Goal: Entertainment & Leisure: Browse casually

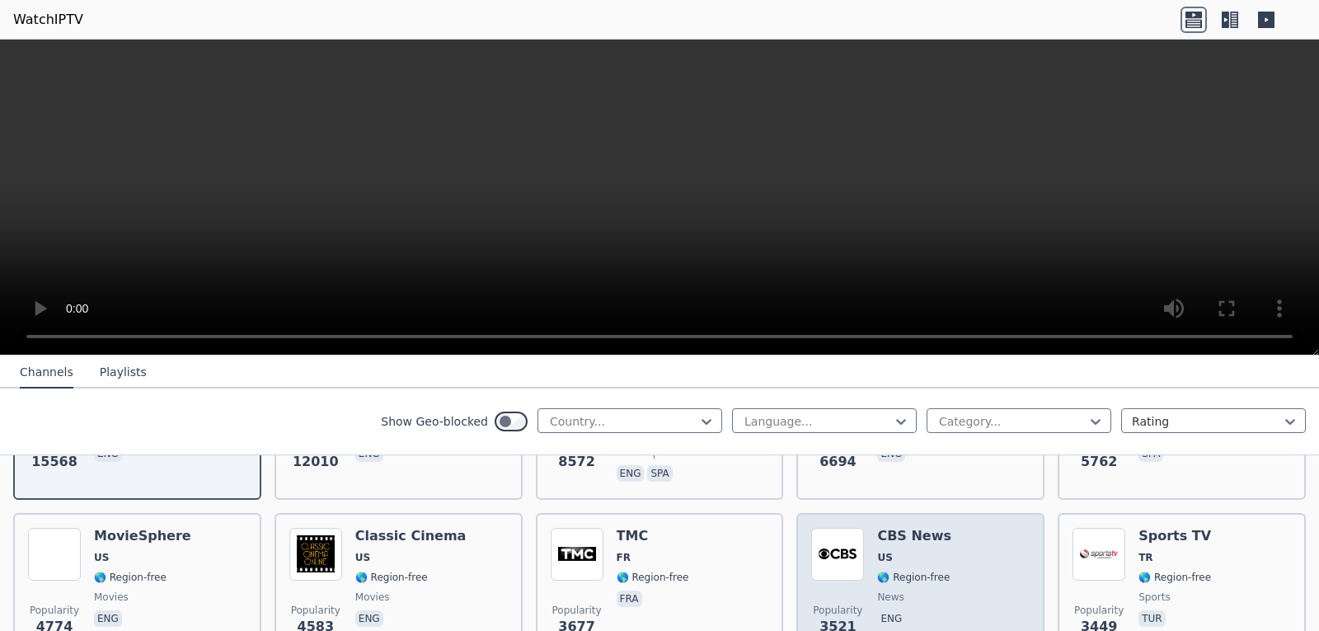
scroll to position [330, 0]
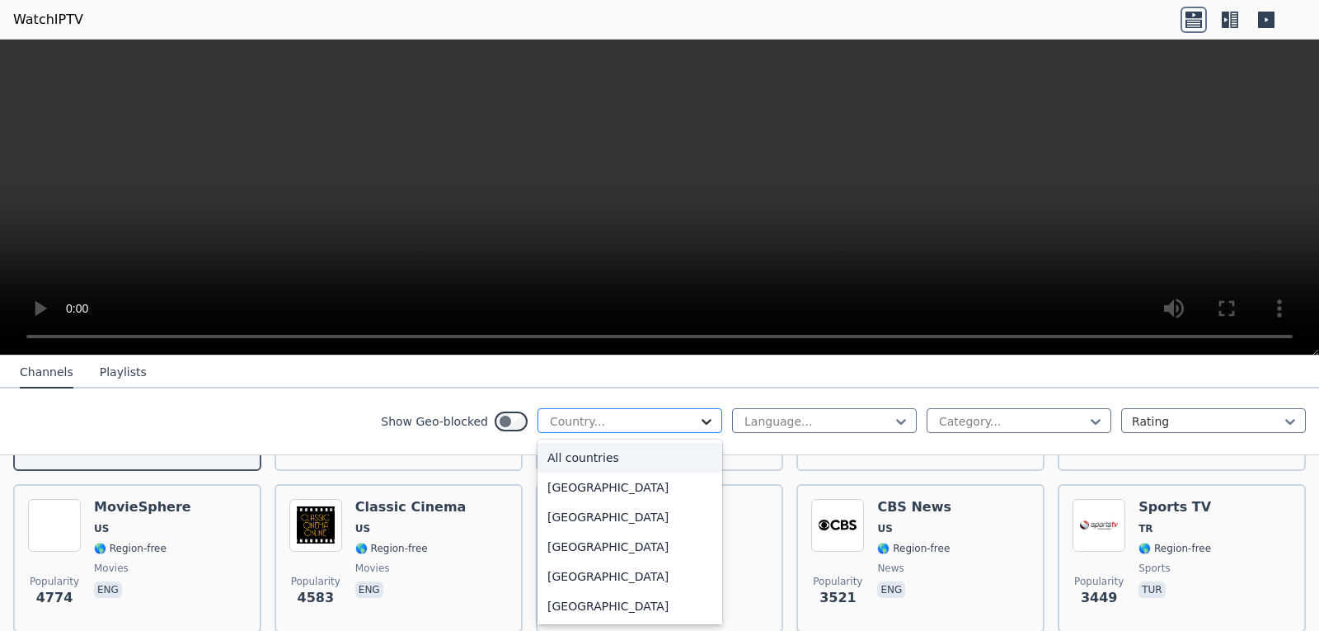
click at [702, 423] on icon at bounding box center [707, 422] width 10 height 6
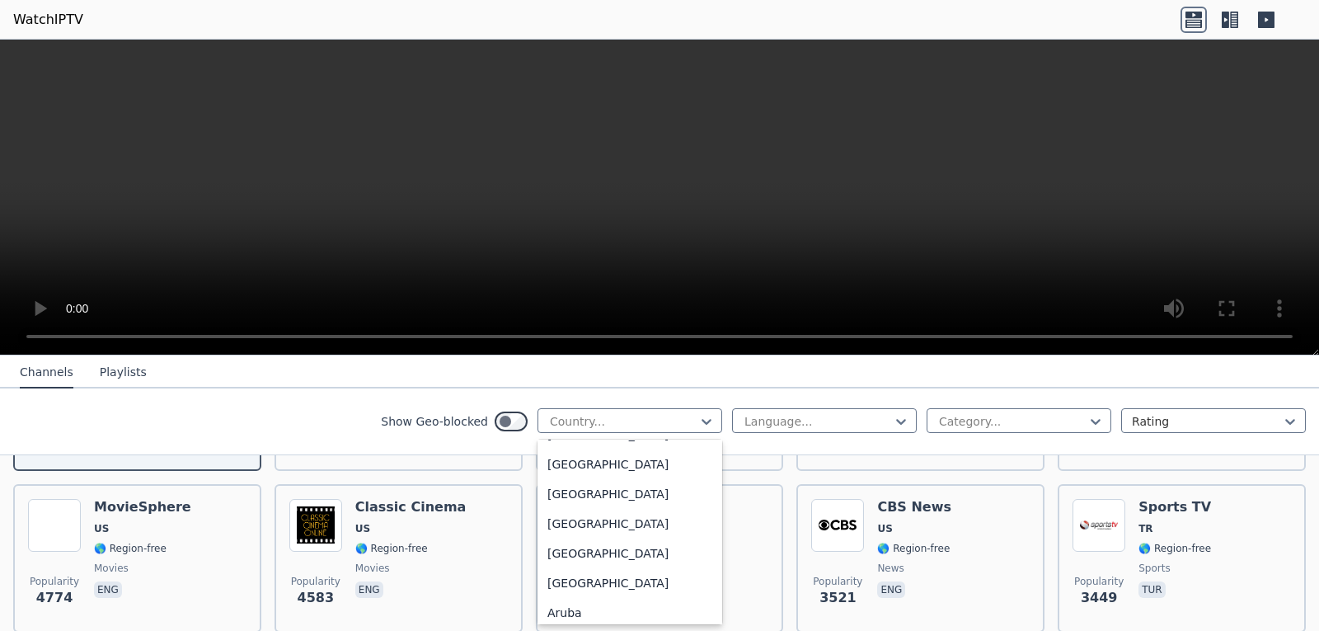
scroll to position [165, 0]
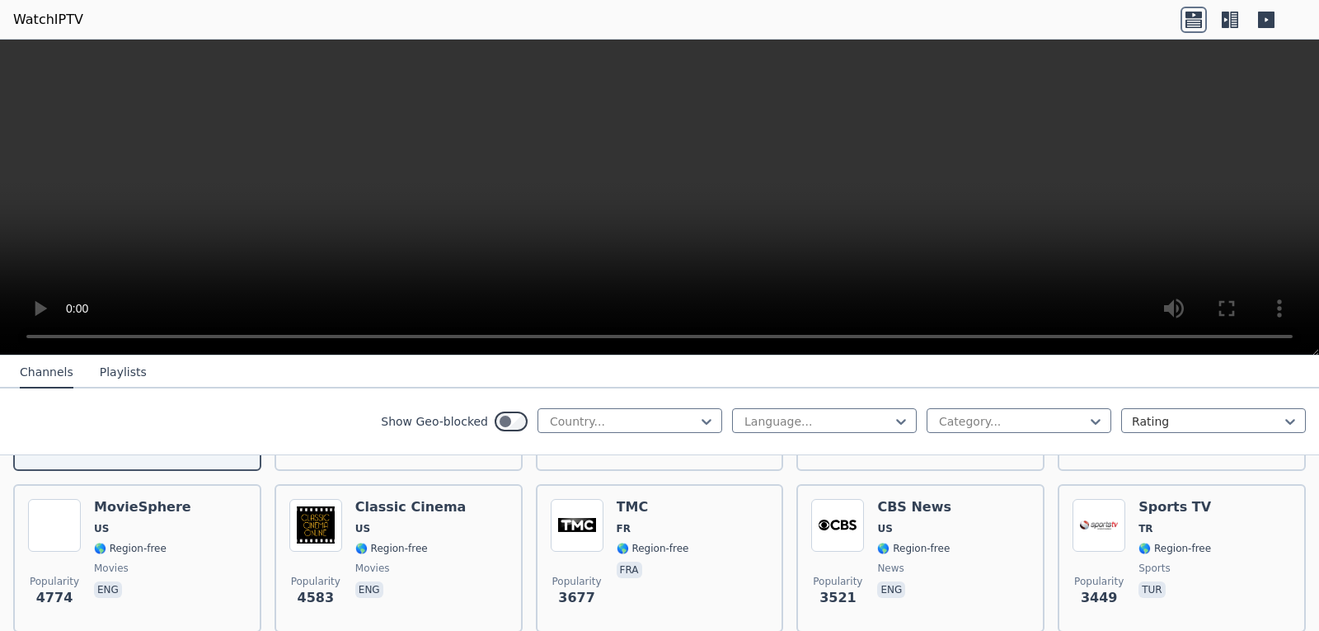
click at [750, 369] on nav "Channels Playlists" at bounding box center [659, 371] width 1319 height 33
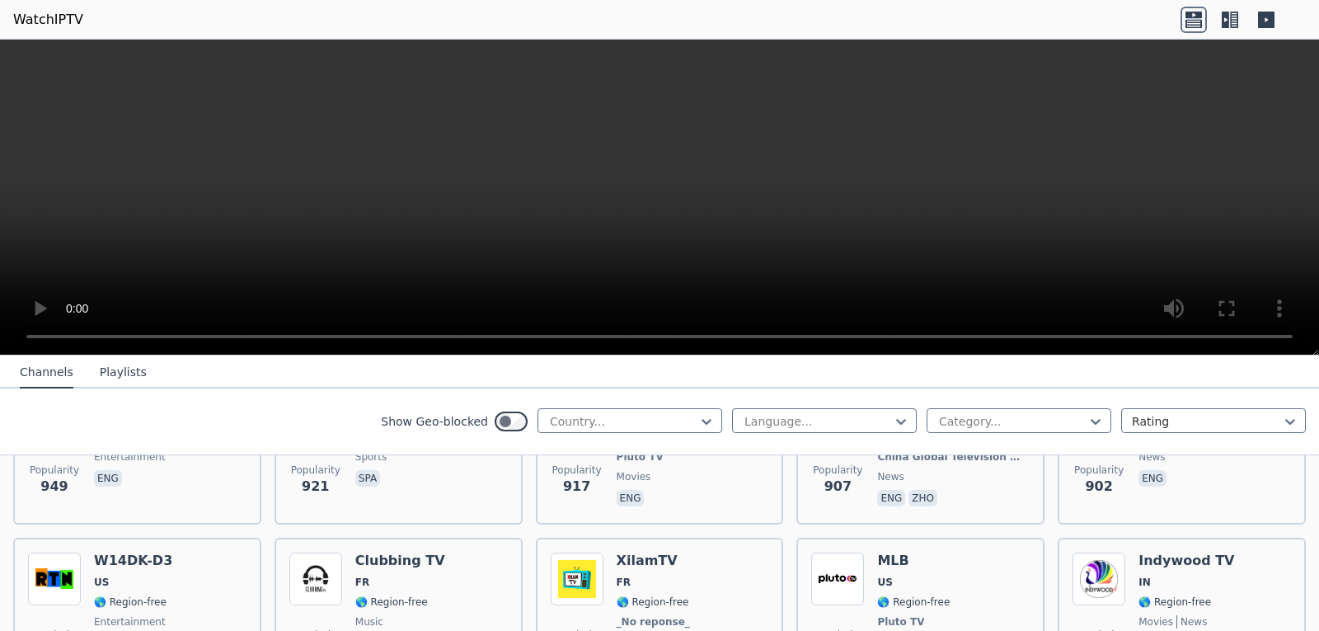
scroll to position [2885, 0]
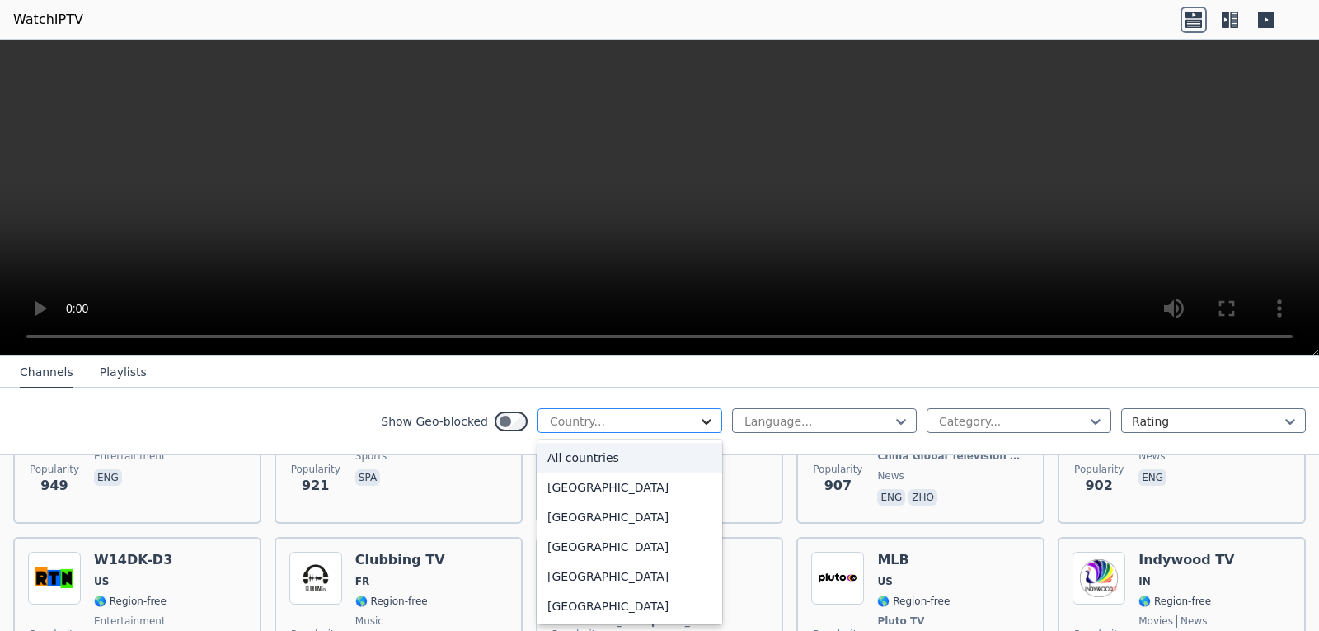
click at [698, 419] on icon at bounding box center [706, 421] width 16 height 16
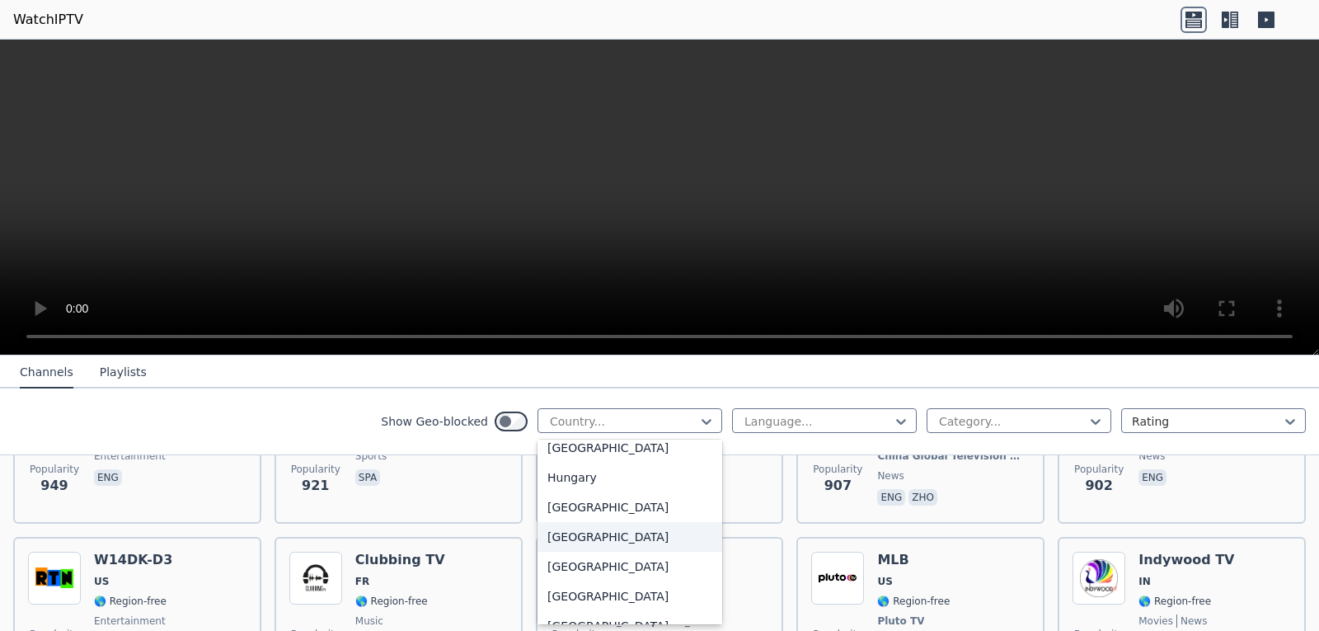
click at [549, 552] on div "[GEOGRAPHIC_DATA]" at bounding box center [629, 537] width 185 height 30
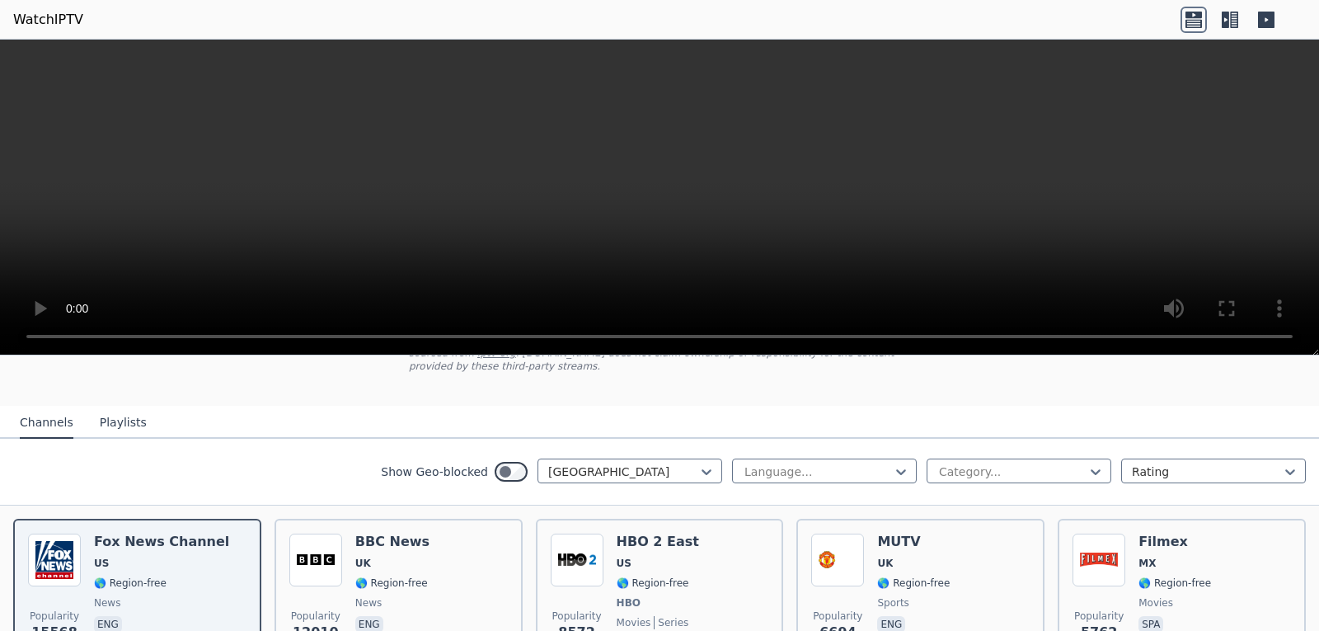
scroll to position [82, 0]
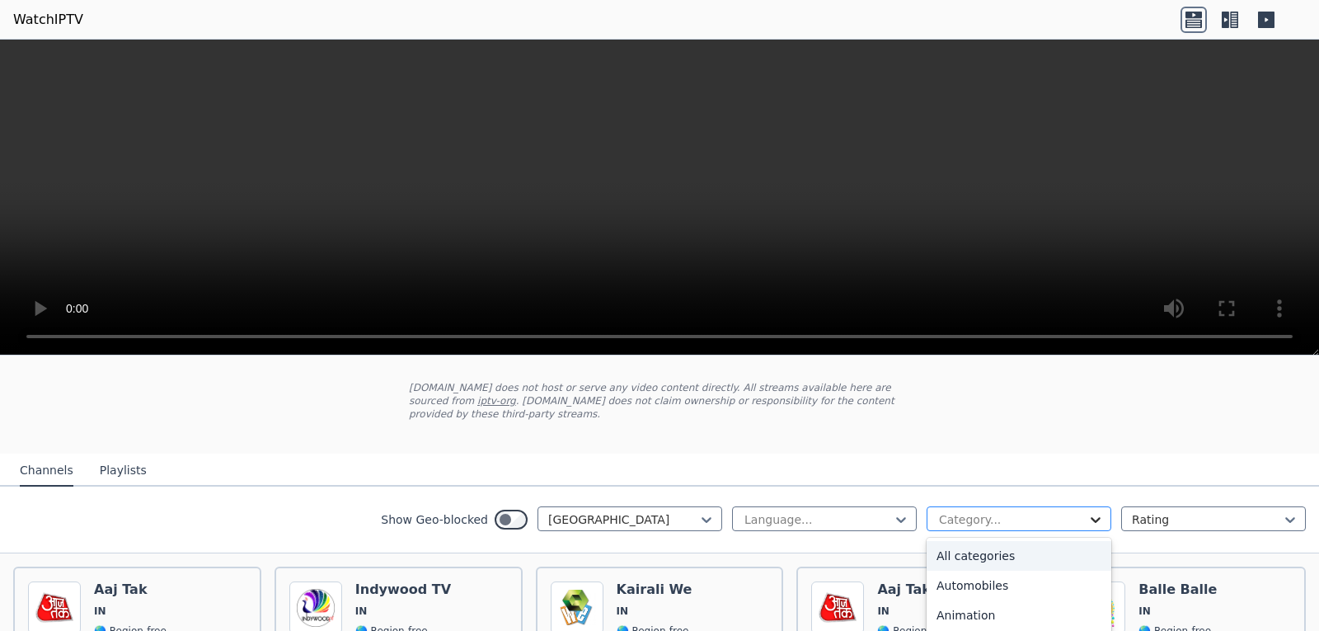
click at [1087, 511] on icon at bounding box center [1095, 519] width 16 height 16
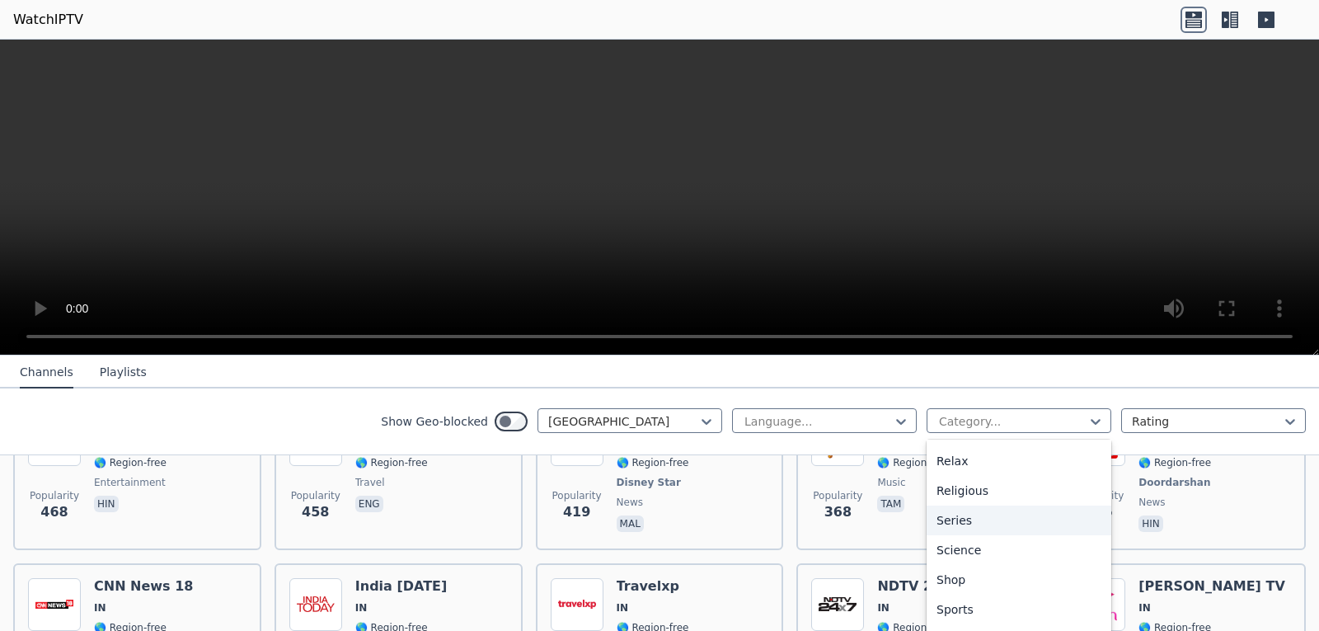
scroll to position [495, 0]
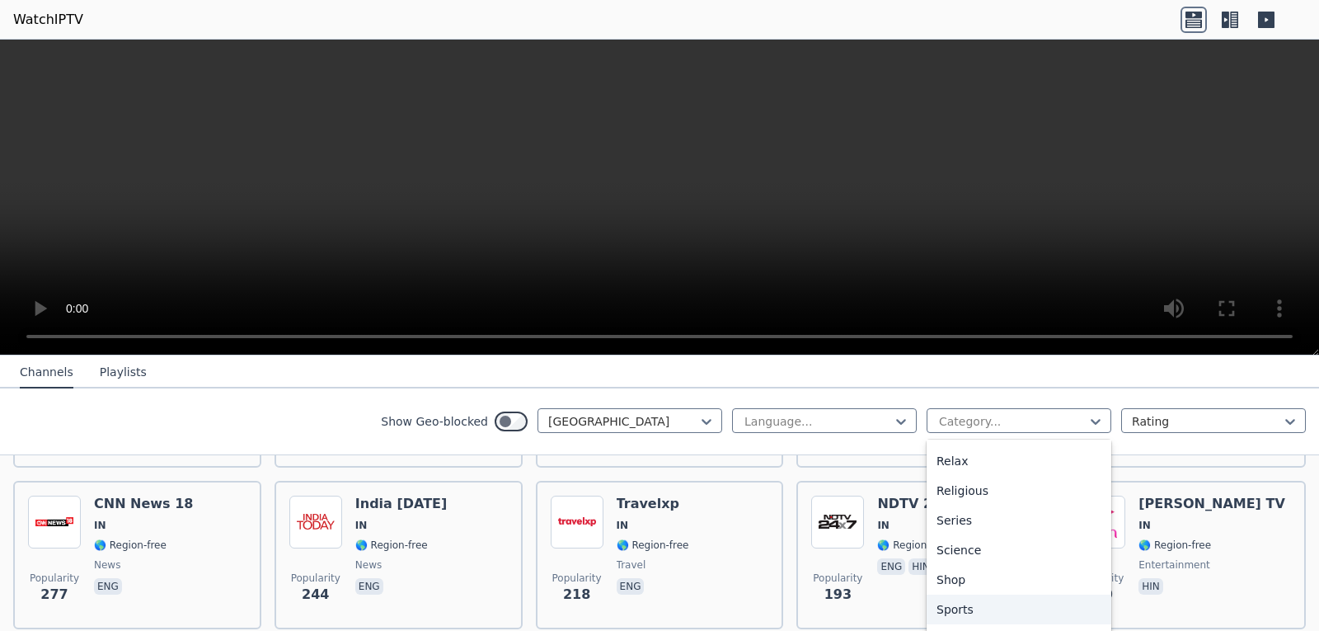
click at [927, 604] on div "Sports" at bounding box center [1019, 609] width 185 height 30
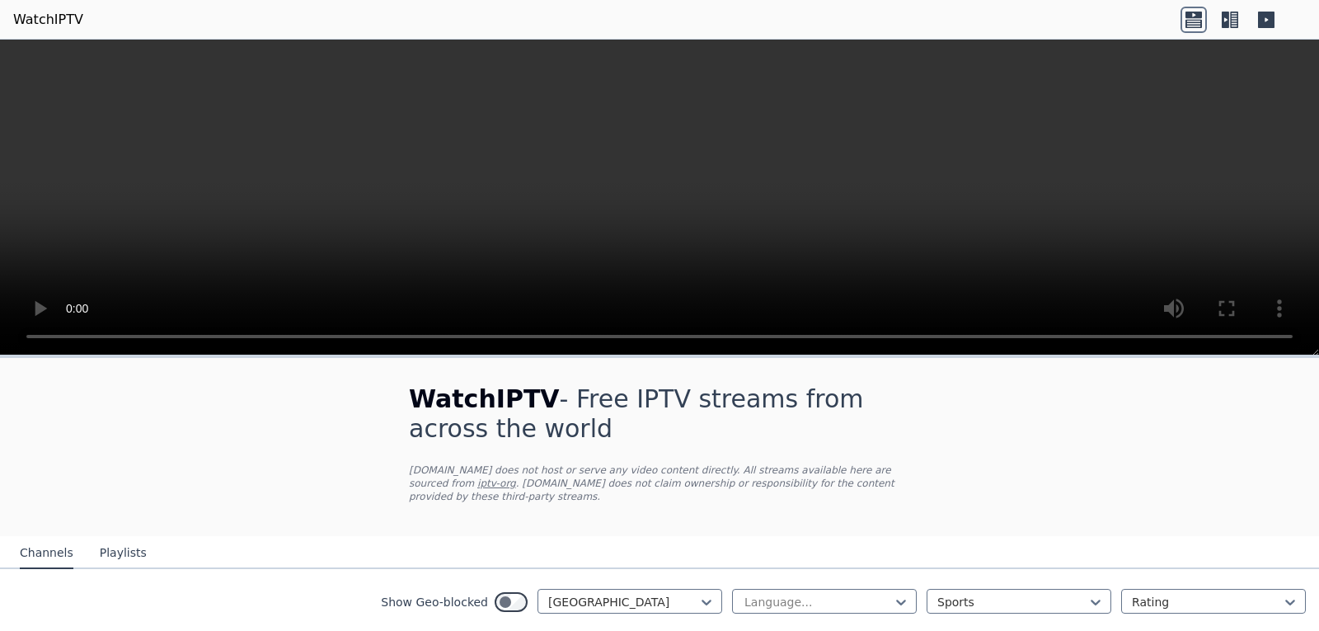
scroll to position [73, 0]
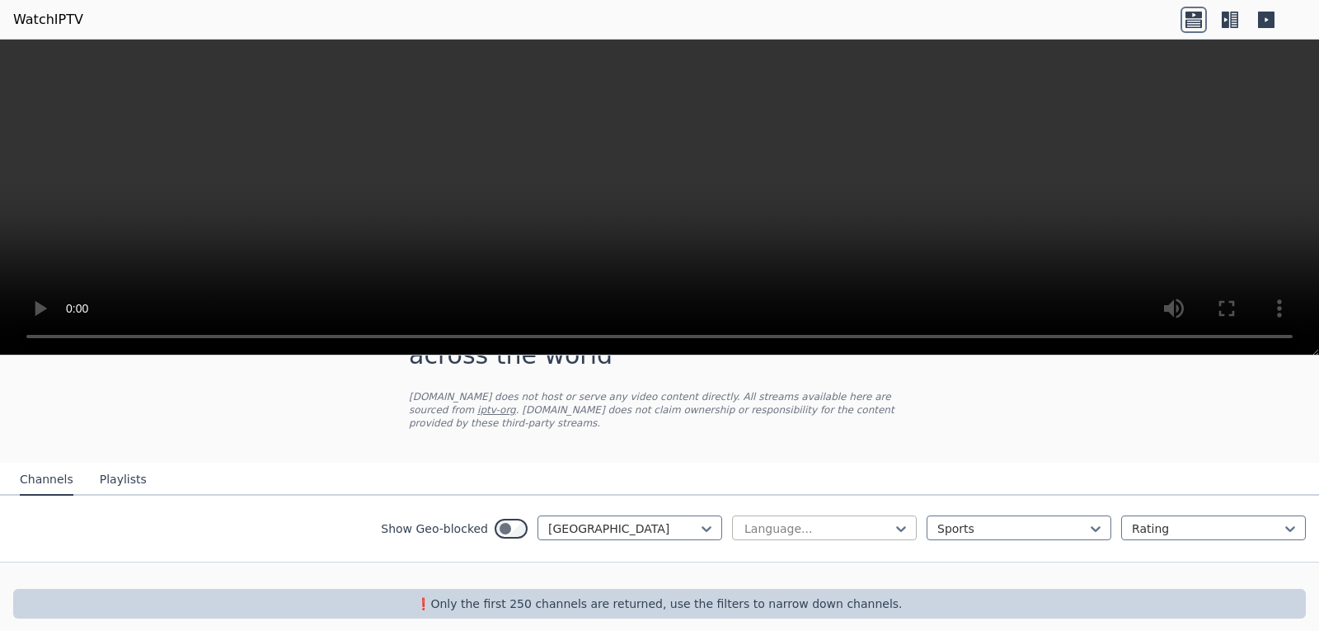
click at [897, 516] on div "Language..." at bounding box center [824, 527] width 185 height 25
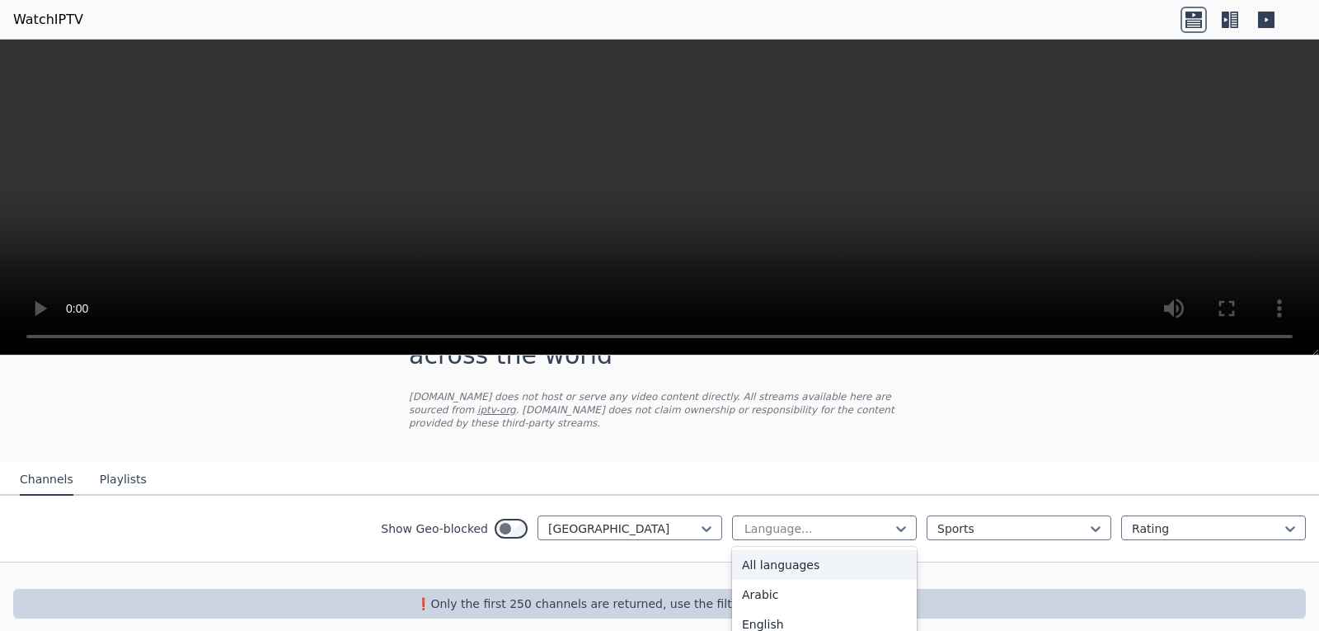
click at [737, 553] on div "All languages" at bounding box center [824, 565] width 185 height 30
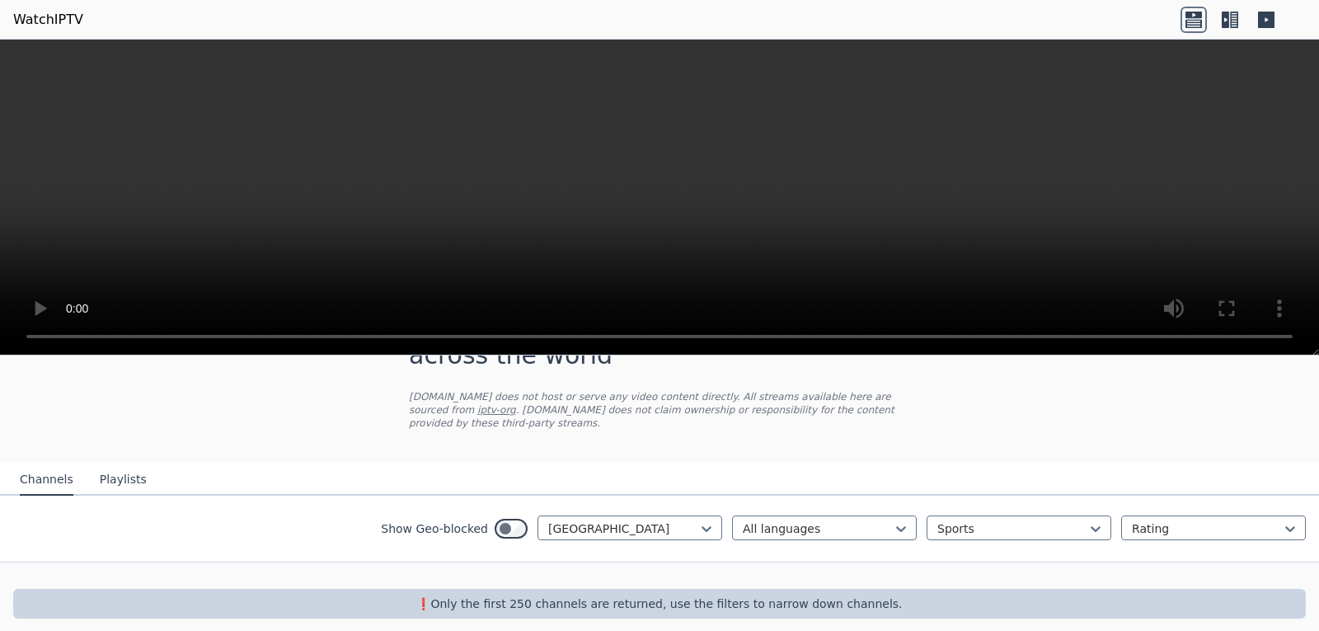
click at [101, 476] on button "Playlists" at bounding box center [123, 479] width 47 height 31
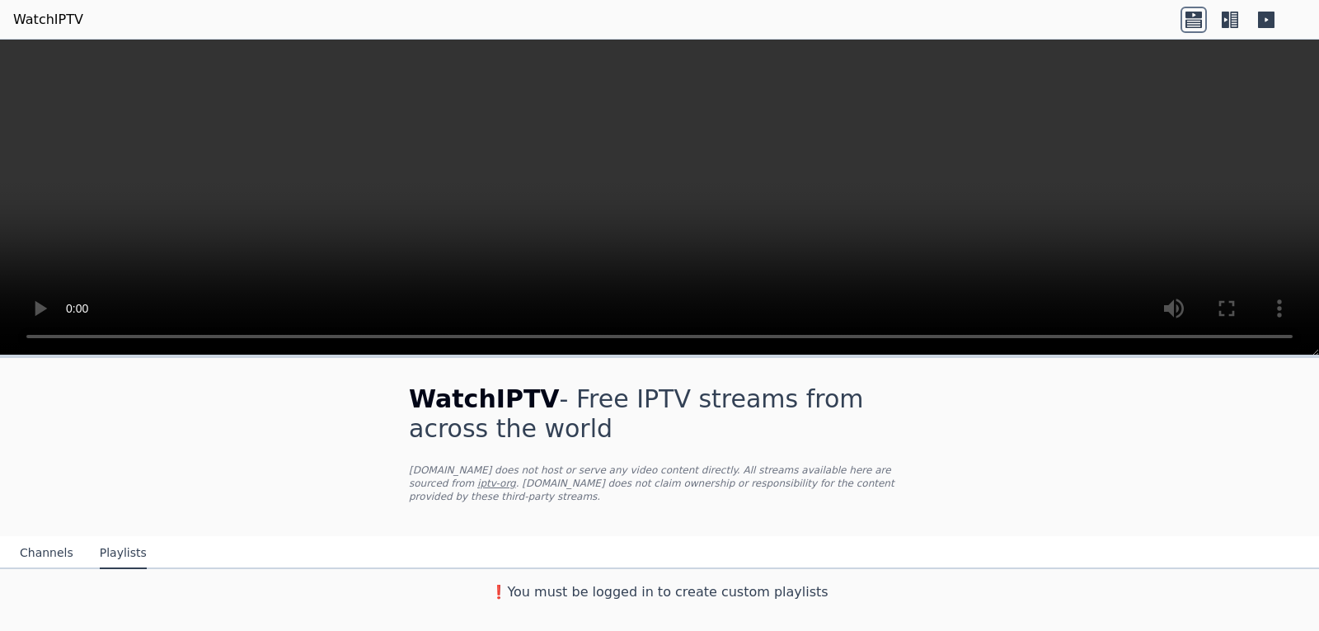
click at [37, 537] on button "Channels" at bounding box center [47, 552] width 54 height 31
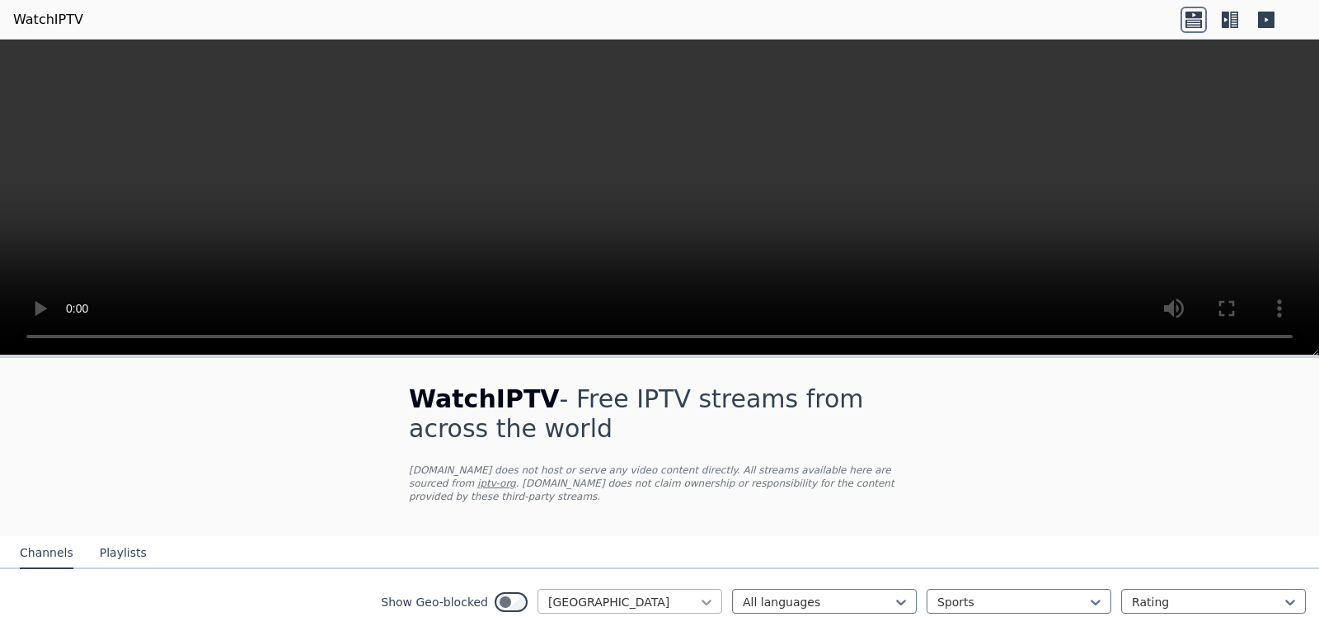
click at [699, 594] on icon at bounding box center [706, 602] width 16 height 16
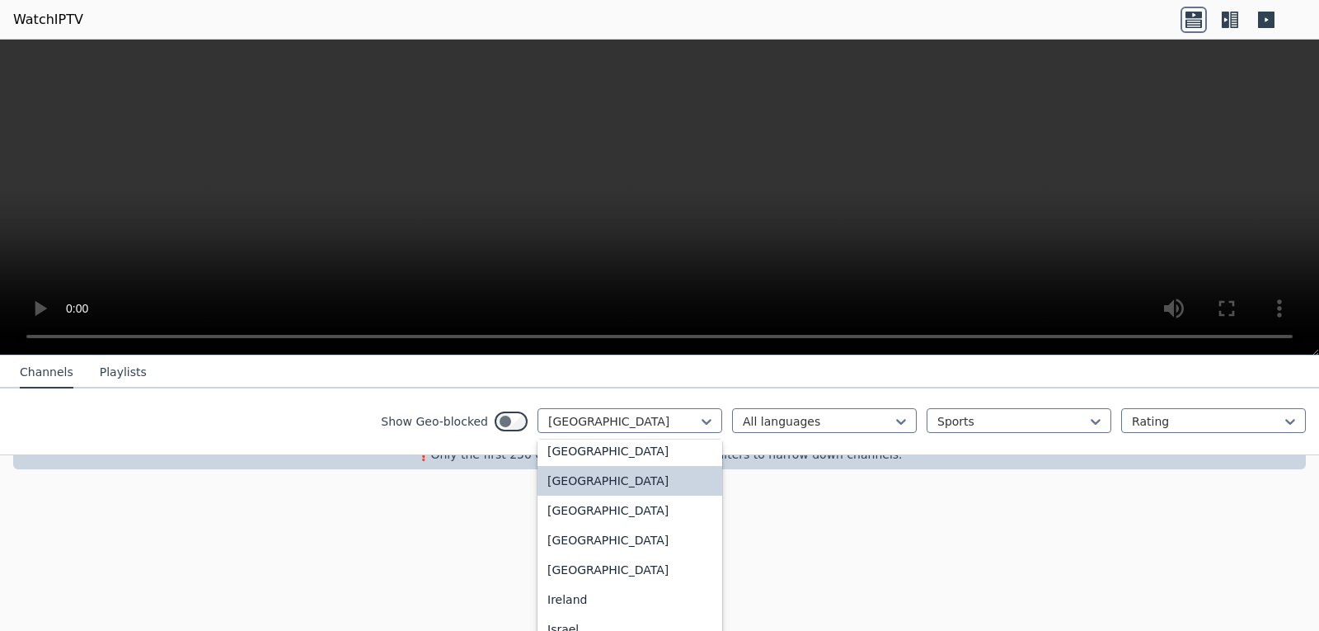
scroll to position [73, 0]
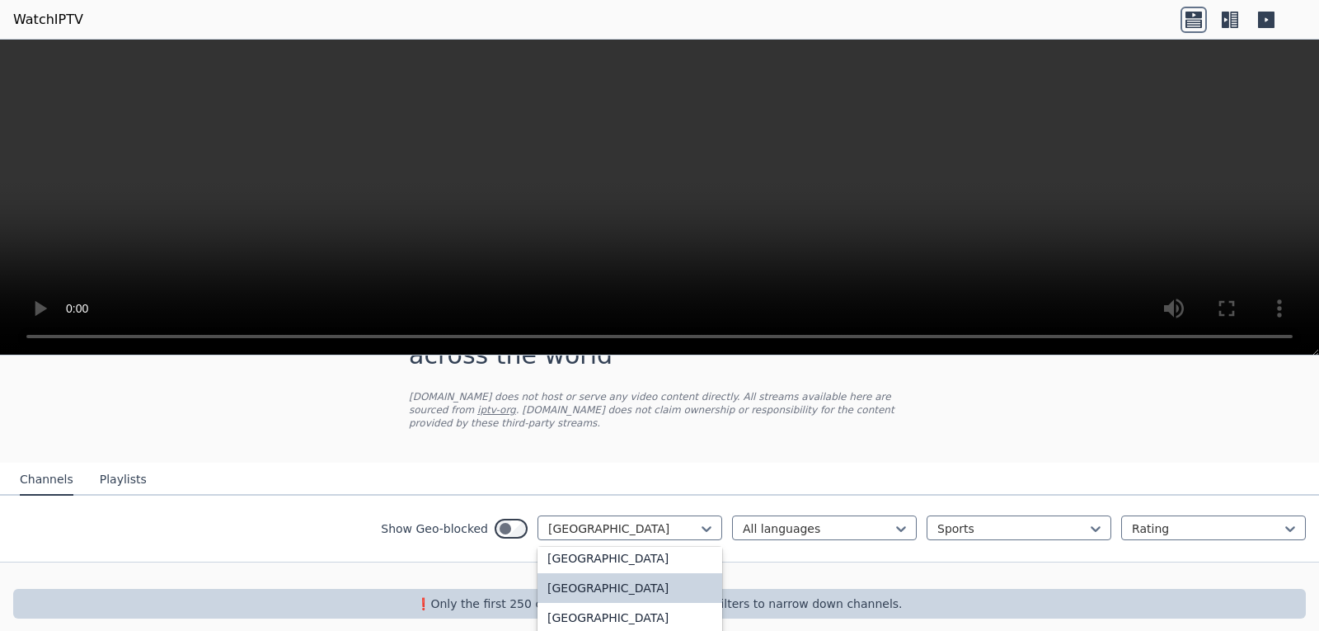
drag, startPoint x: 578, startPoint y: 416, endPoint x: 523, endPoint y: 420, distance: 54.6
click at [523, 420] on div "WatchIPTV - Free IPTV streams from across the world [DOMAIN_NAME] does not host…" at bounding box center [659, 464] width 1319 height 360
click at [692, 517] on div "206 results available. Use Up and Down to choose options, press Enter to select…" at bounding box center [629, 527] width 185 height 25
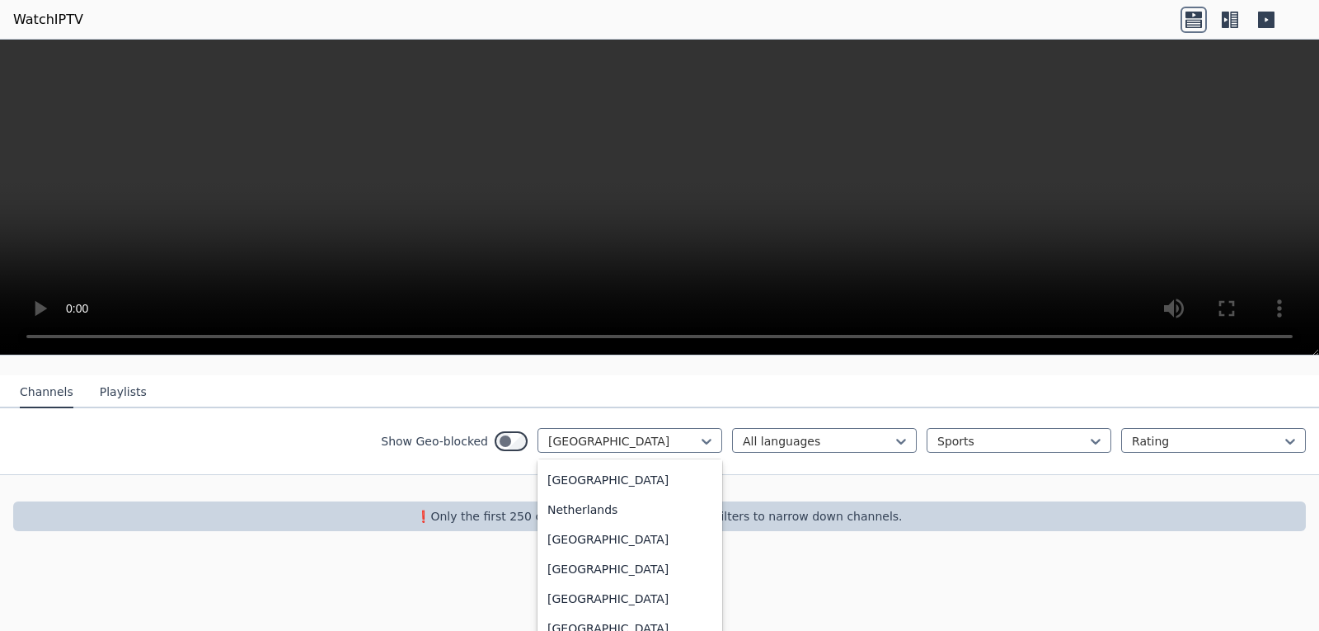
scroll to position [3931, 0]
click at [589, 495] on div "[GEOGRAPHIC_DATA]" at bounding box center [629, 510] width 185 height 30
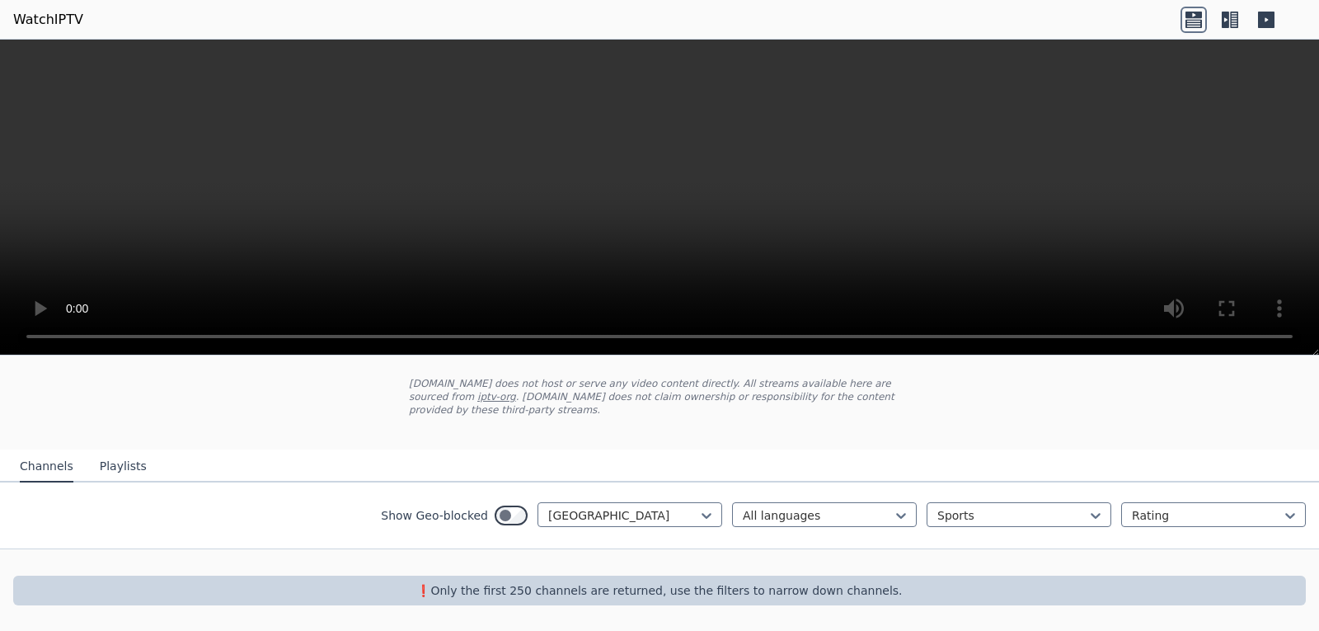
scroll to position [73, 0]
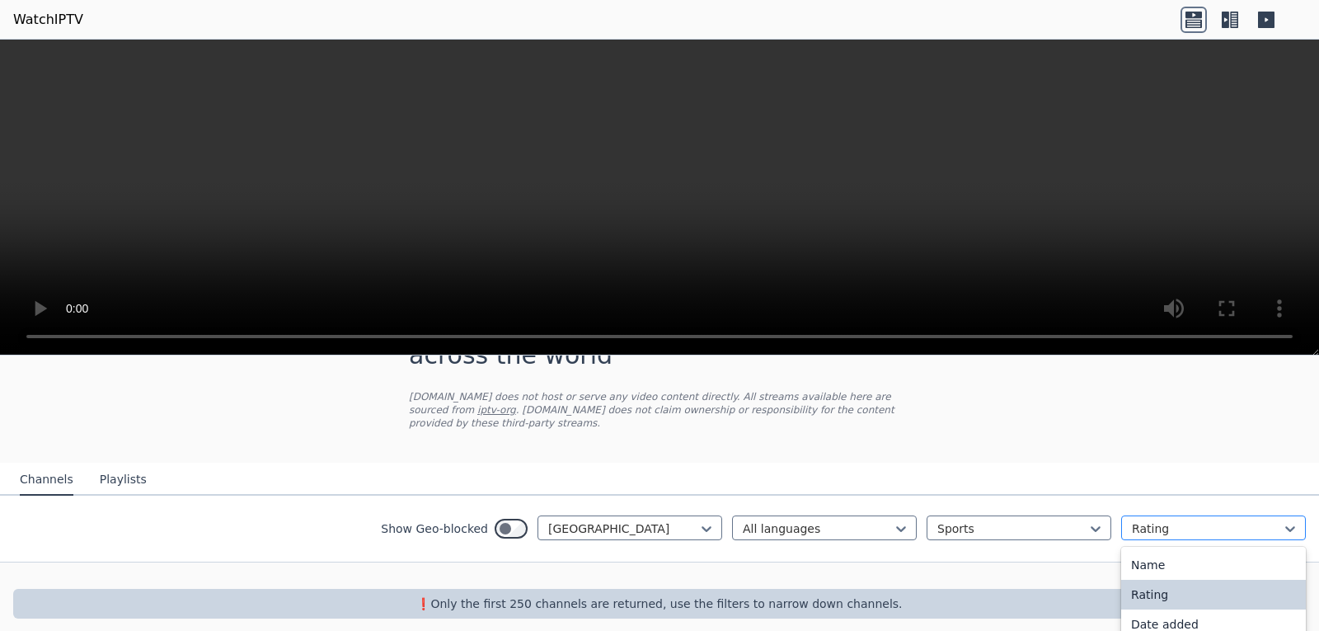
click at [1286, 518] on div "Rating" at bounding box center [1213, 527] width 185 height 25
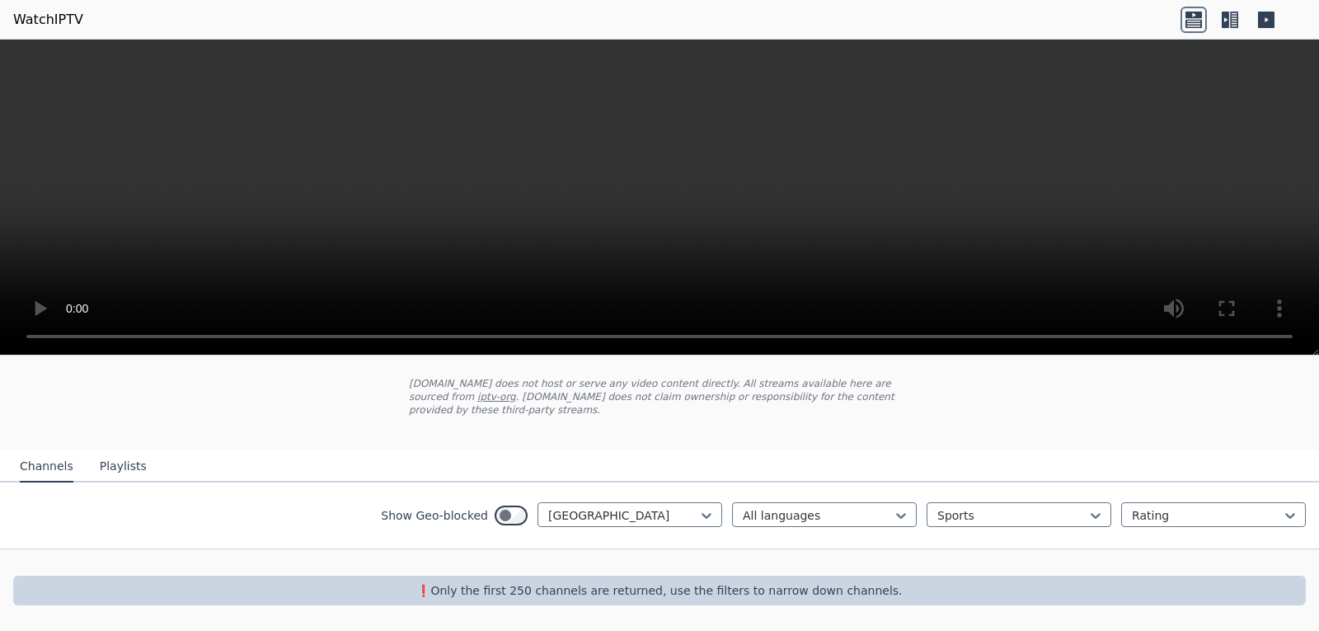
click at [749, 601] on div "WatchIPTV - Free IPTV streams from across the world [DOMAIN_NAME] does not host…" at bounding box center [659, 451] width 1319 height 360
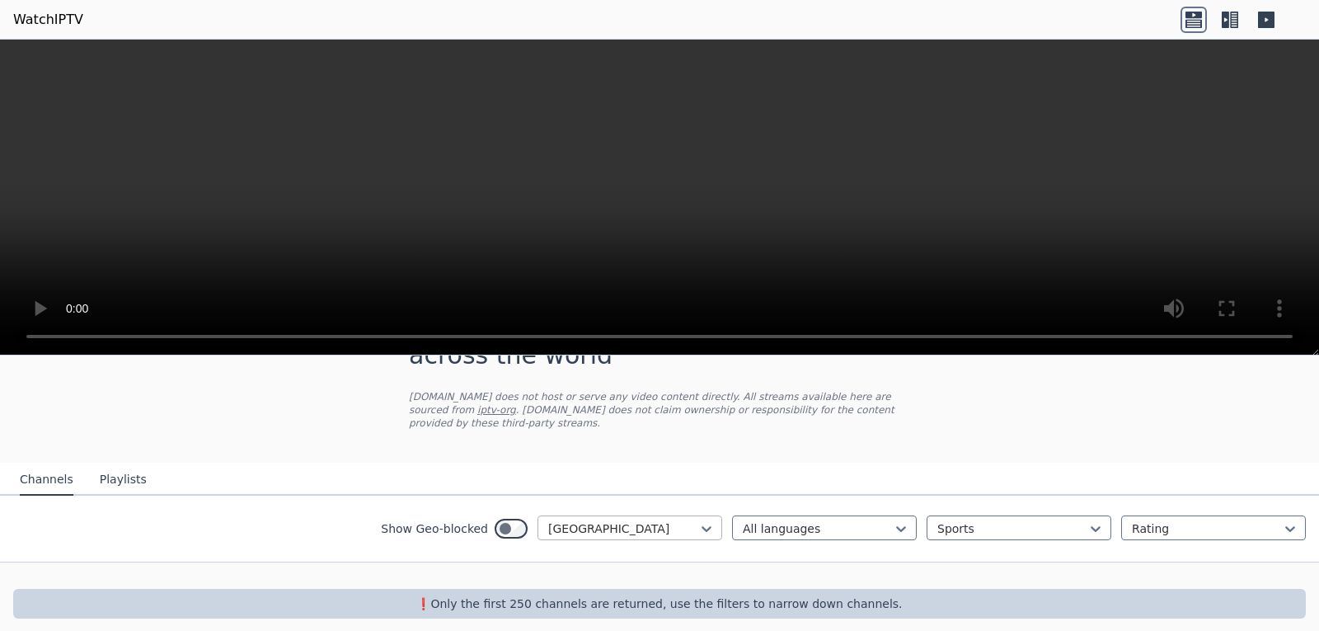
click at [698, 516] on div at bounding box center [706, 528] width 16 height 25
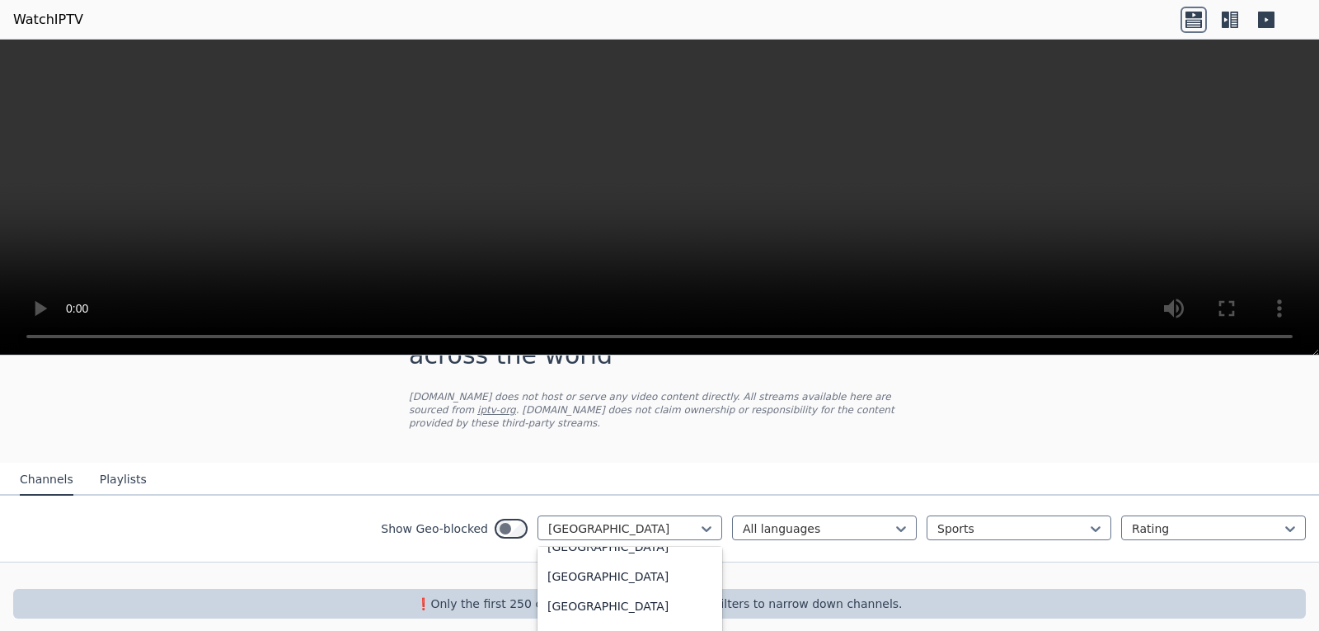
scroll to position [0, 0]
click at [608, 550] on div "All countries" at bounding box center [629, 565] width 185 height 30
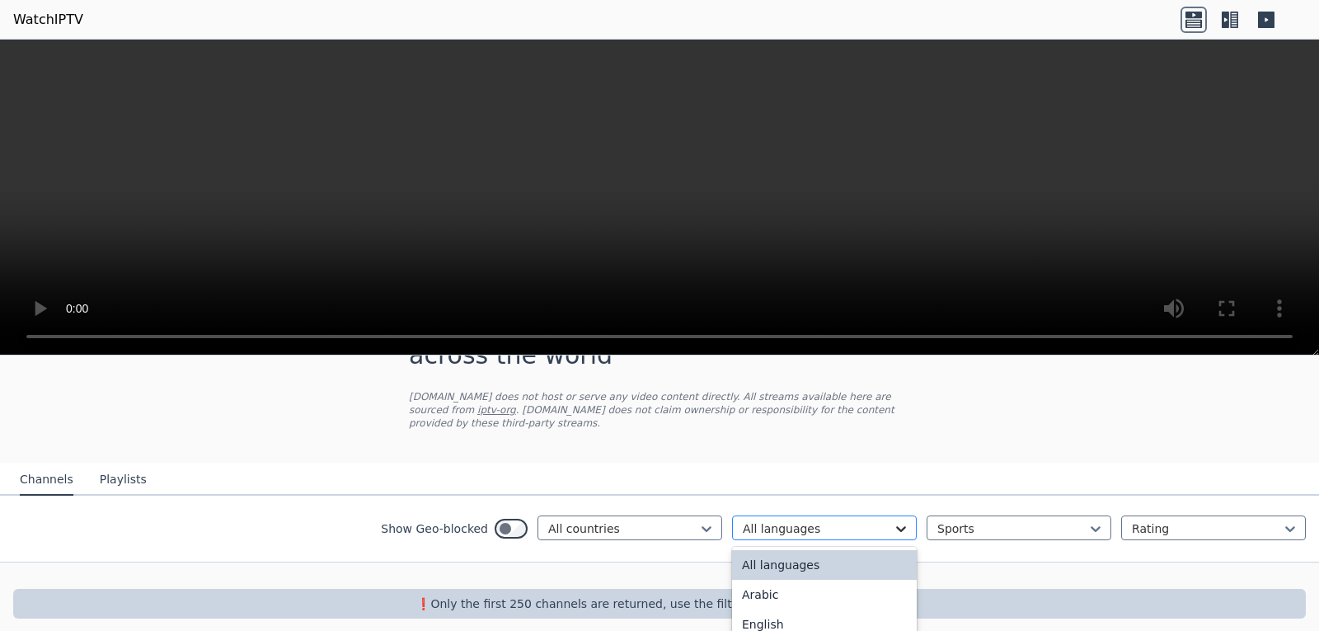
click at [893, 520] on icon at bounding box center [901, 528] width 16 height 16
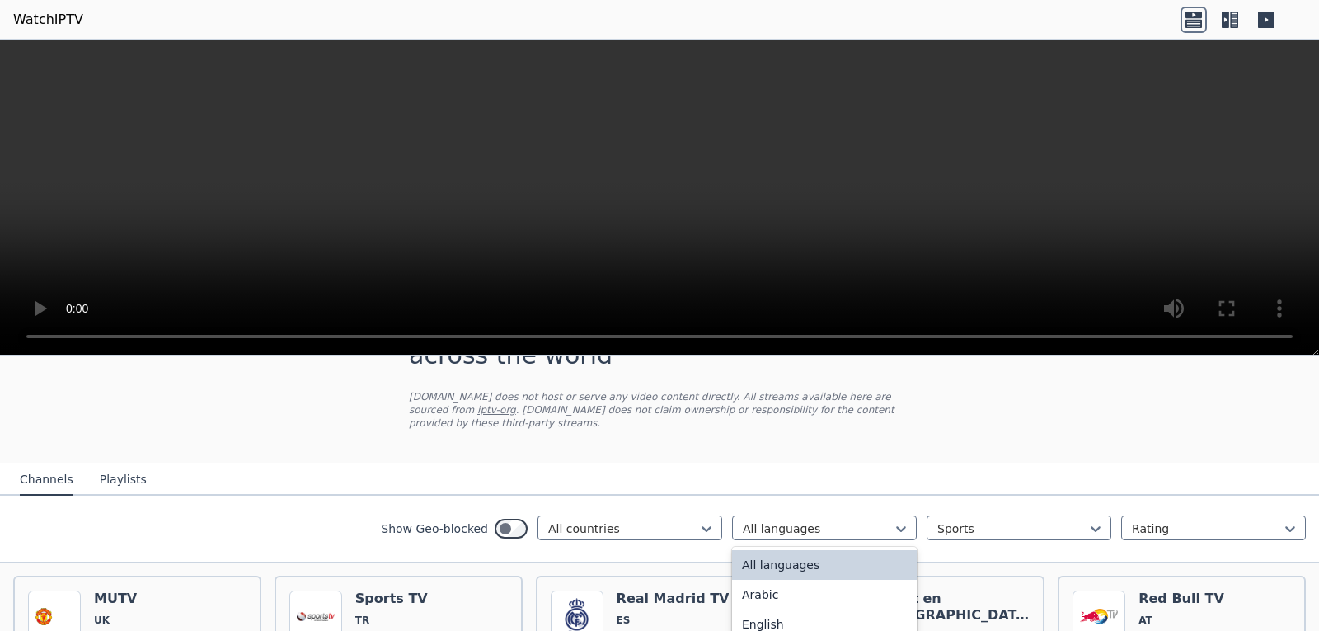
click at [290, 530] on div "Show Geo-blocked All countries 22 results available. Use Up and Down to choose …" at bounding box center [659, 528] width 1319 height 67
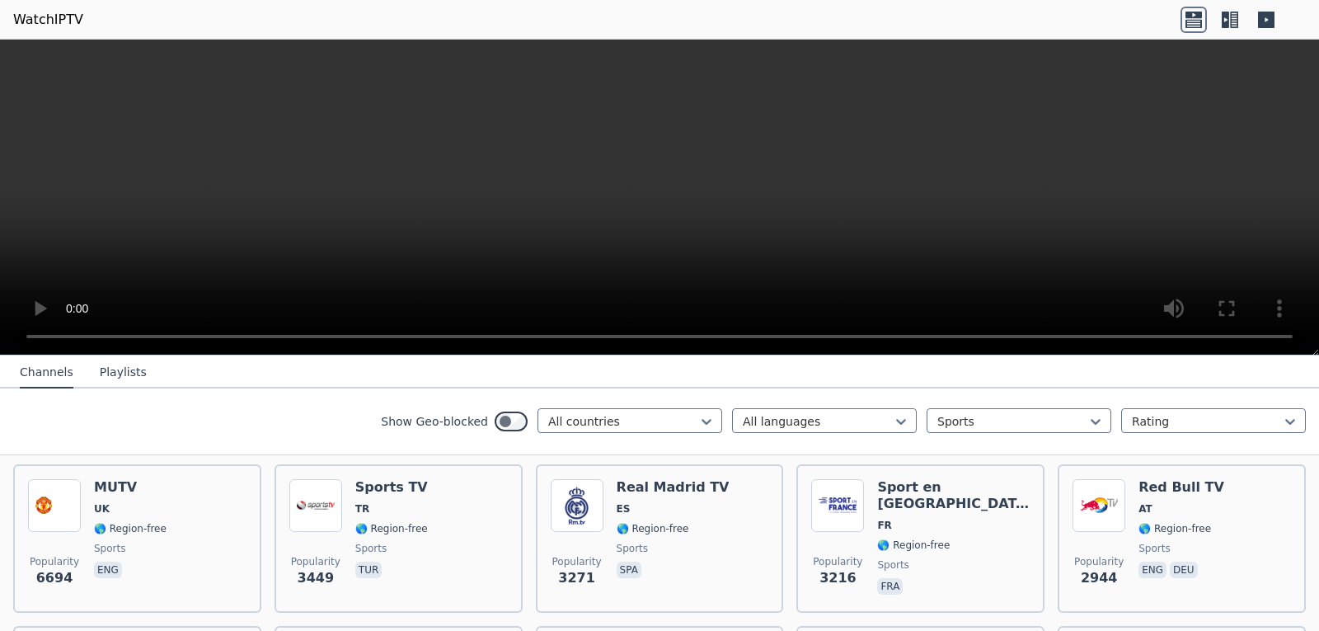
scroll to position [156, 0]
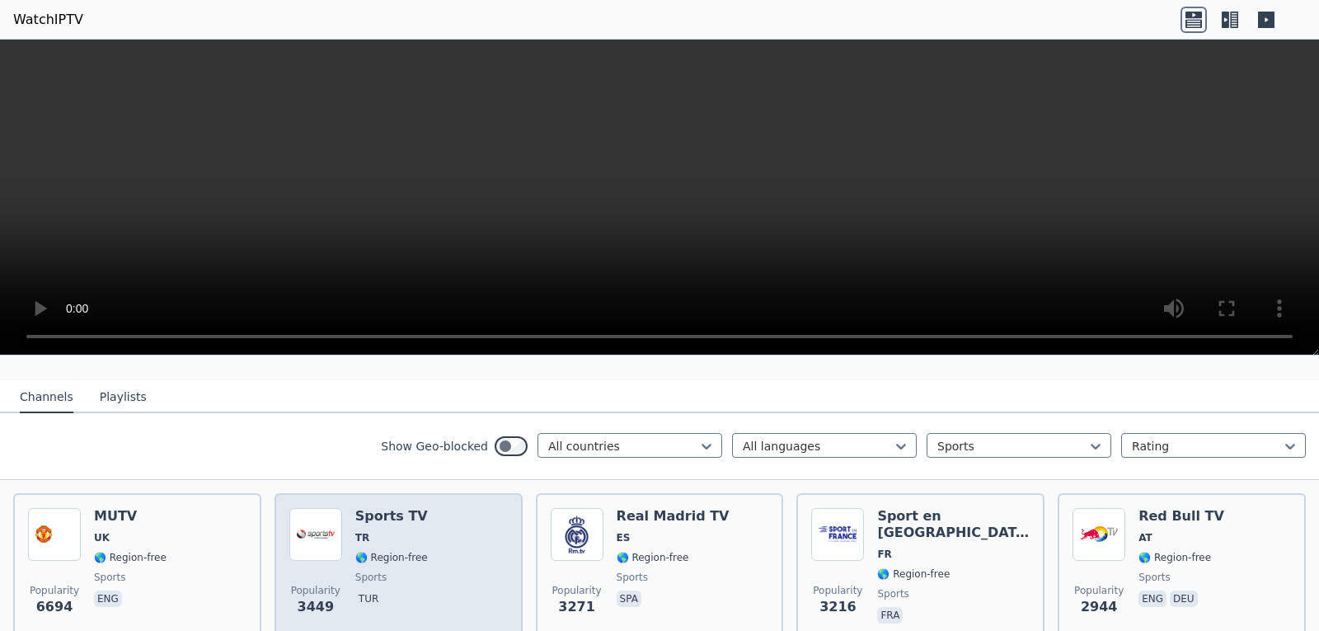
click at [420, 542] on div "Popularity 3449 Sports TV TR 🌎 Region-free sports tur" at bounding box center [398, 567] width 218 height 119
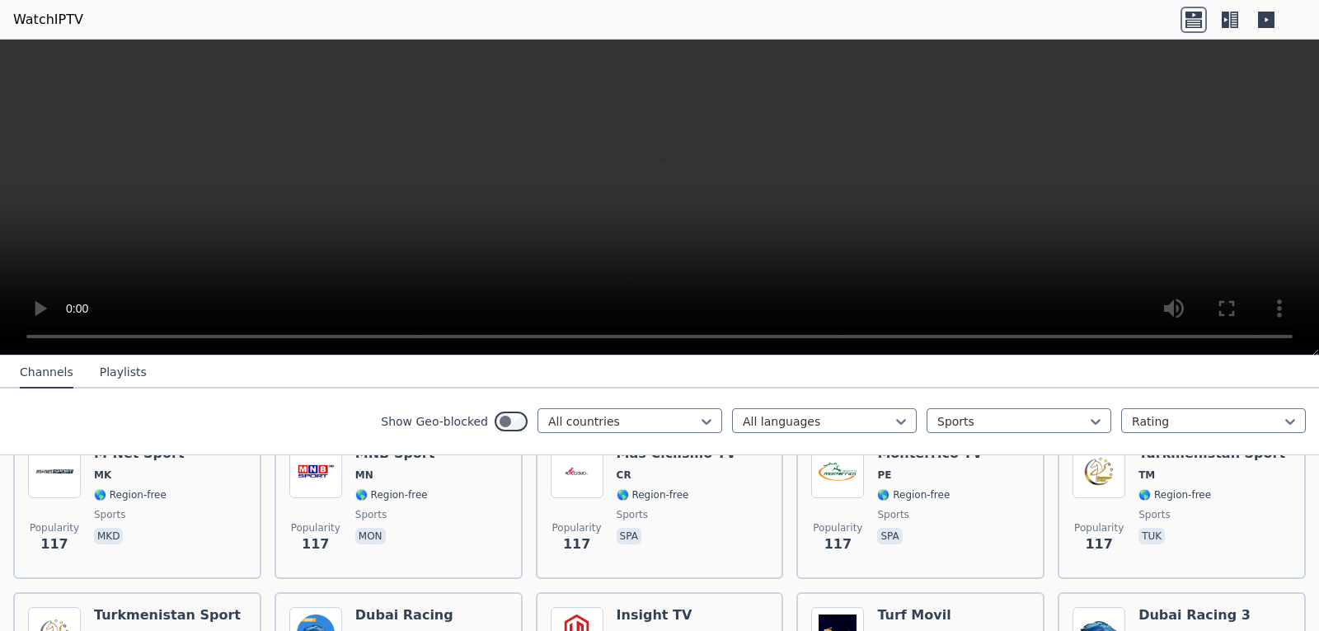
scroll to position [2909, 0]
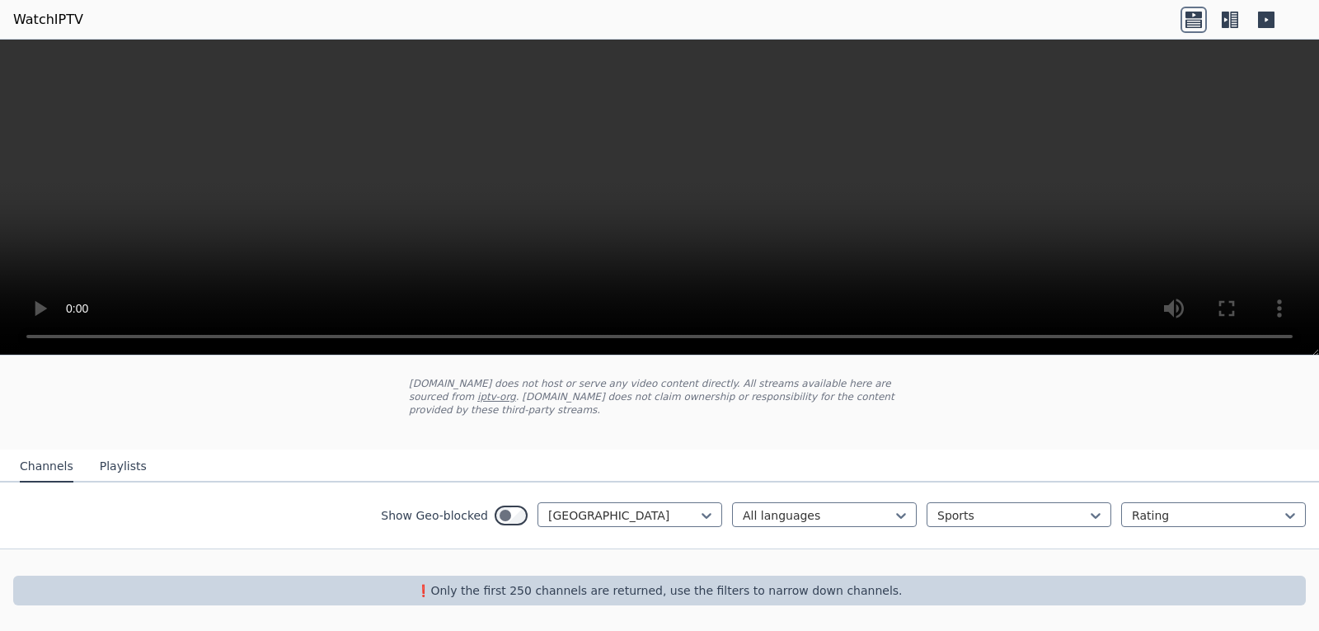
scroll to position [73, 0]
